Goal: Task Accomplishment & Management: Use online tool/utility

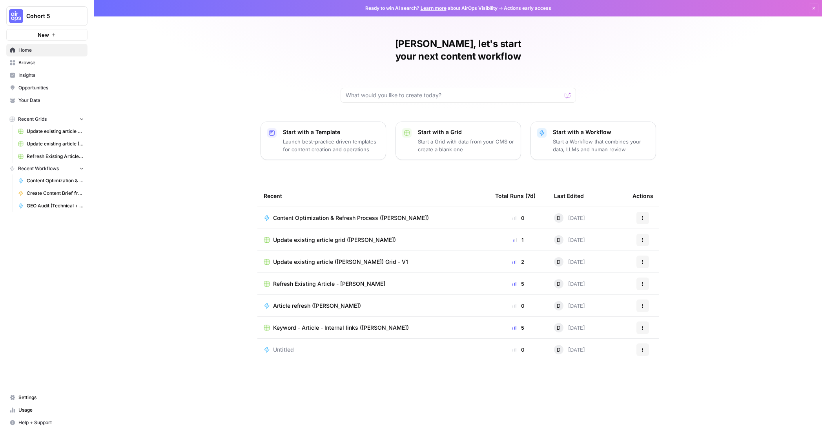
click at [33, 59] on span "Browse" at bounding box center [51, 62] width 66 height 7
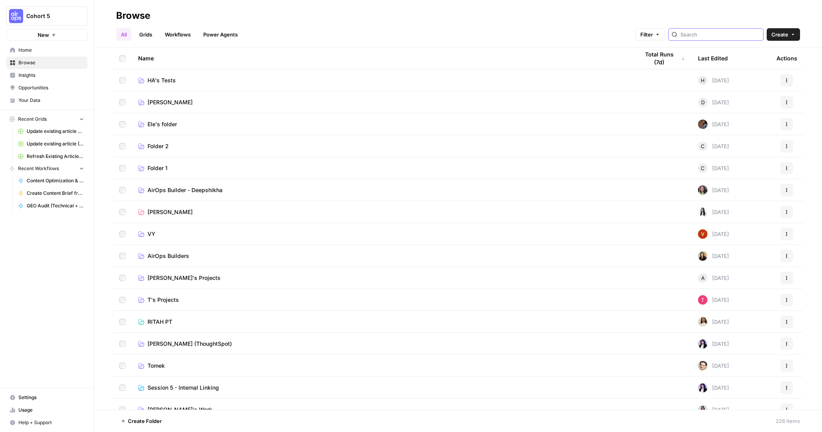
click at [714, 35] on input "search" at bounding box center [720, 35] width 80 height 8
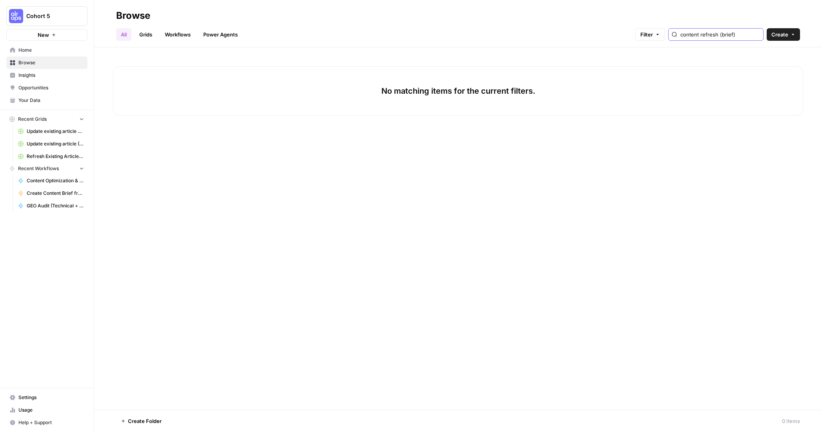
scroll to position [0, 4]
type input "content refresh (brief)"
click at [147, 34] on link "Grids" at bounding box center [146, 34] width 22 height 13
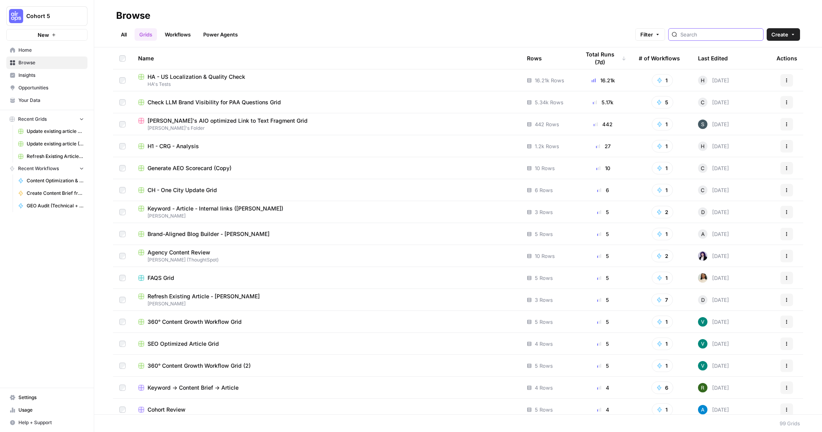
click at [745, 32] on input "search" at bounding box center [720, 35] width 80 height 8
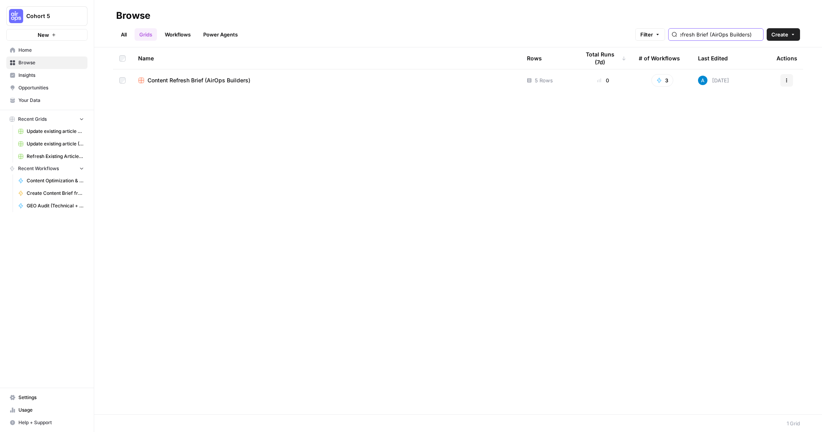
type input "Content Refresh Brief (AirOps Builders)"
click at [222, 81] on span "Content Refresh Brief (AirOps Builders)" at bounding box center [199, 81] width 103 height 8
click at [188, 26] on div "All Grids Workflows Power Agents Filter Content Refresh Brief (AirOps Builders)…" at bounding box center [458, 31] width 684 height 19
click at [181, 36] on link "Workflows" at bounding box center [177, 34] width 35 height 13
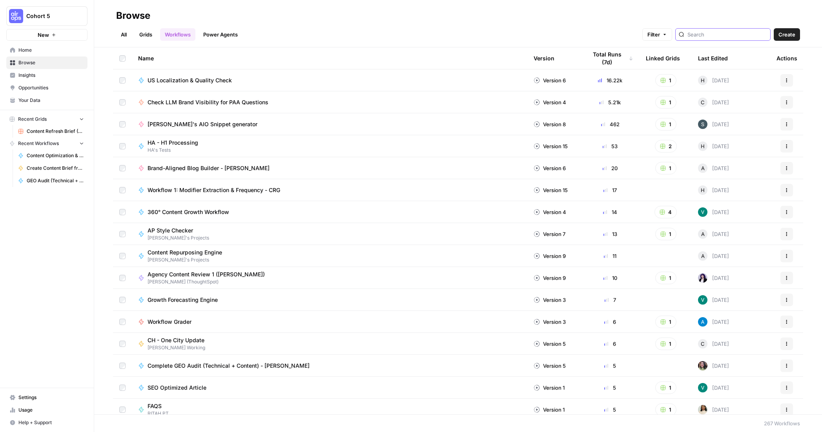
click at [726, 37] on input "search" at bounding box center [727, 35] width 80 height 8
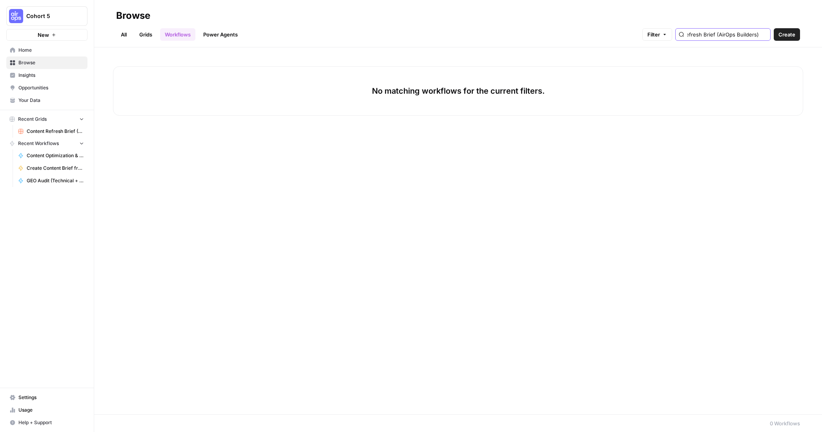
type input "Content Refresh Brief (AirOps Builders)"
click at [145, 34] on link "Grids" at bounding box center [146, 34] width 22 height 13
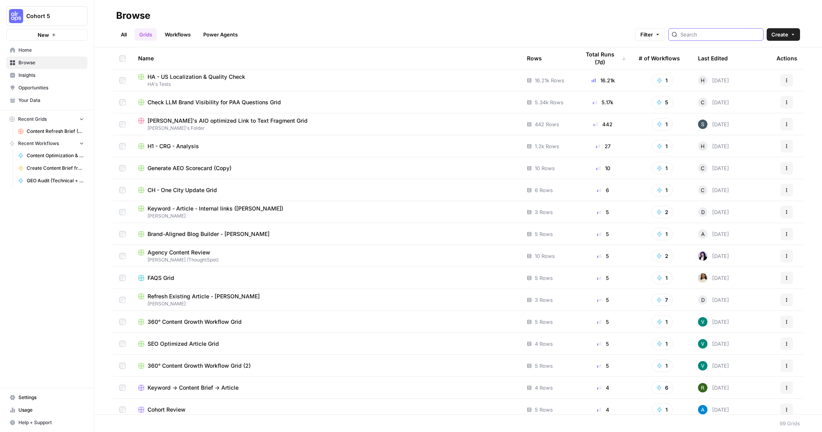
click at [705, 36] on input "search" at bounding box center [720, 35] width 80 height 8
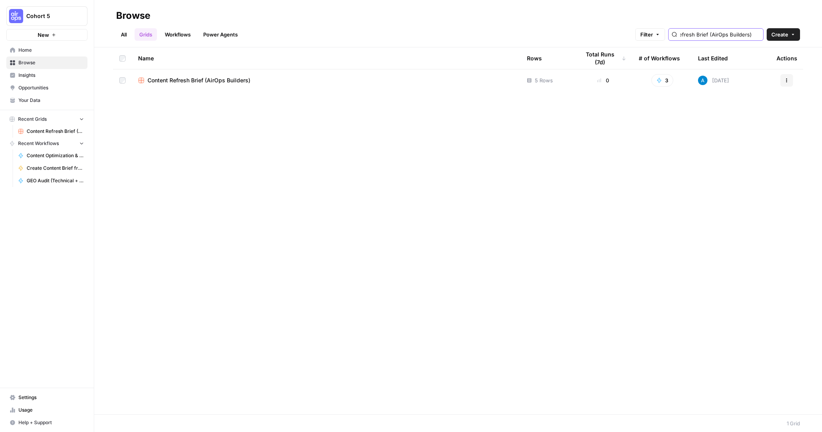
type input "Content Refresh Brief (AirOps Builders)"
click at [184, 80] on span "Content Refresh Brief (AirOps Builders)" at bounding box center [199, 81] width 103 height 8
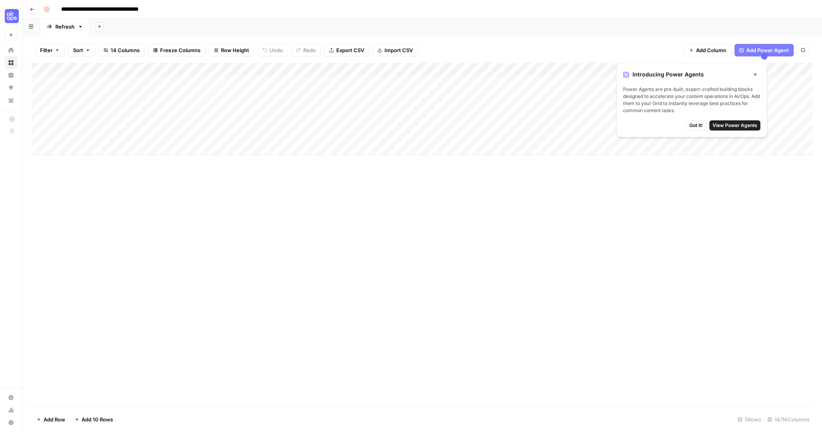
drag, startPoint x: 755, startPoint y: 72, endPoint x: 655, endPoint y: 66, distance: 100.2
click at [745, 71] on div "Introducing Power Agents Close" at bounding box center [691, 74] width 137 height 10
click at [255, 67] on div "Add Column" at bounding box center [422, 109] width 781 height 93
click at [212, 144] on span "Edit Workflow" at bounding box center [222, 146] width 69 height 8
